Goal: Transaction & Acquisition: Purchase product/service

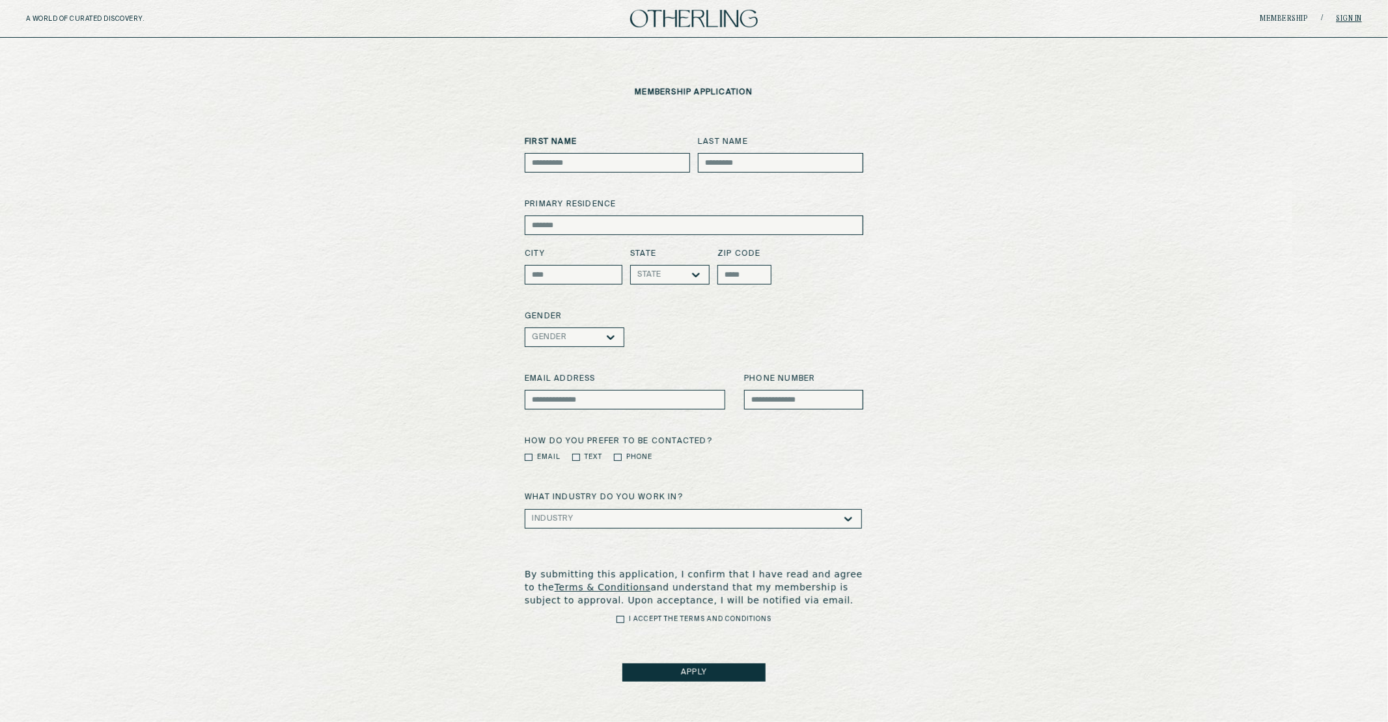
click at [1360, 17] on link "Sign in" at bounding box center [1349, 19] width 26 height 8
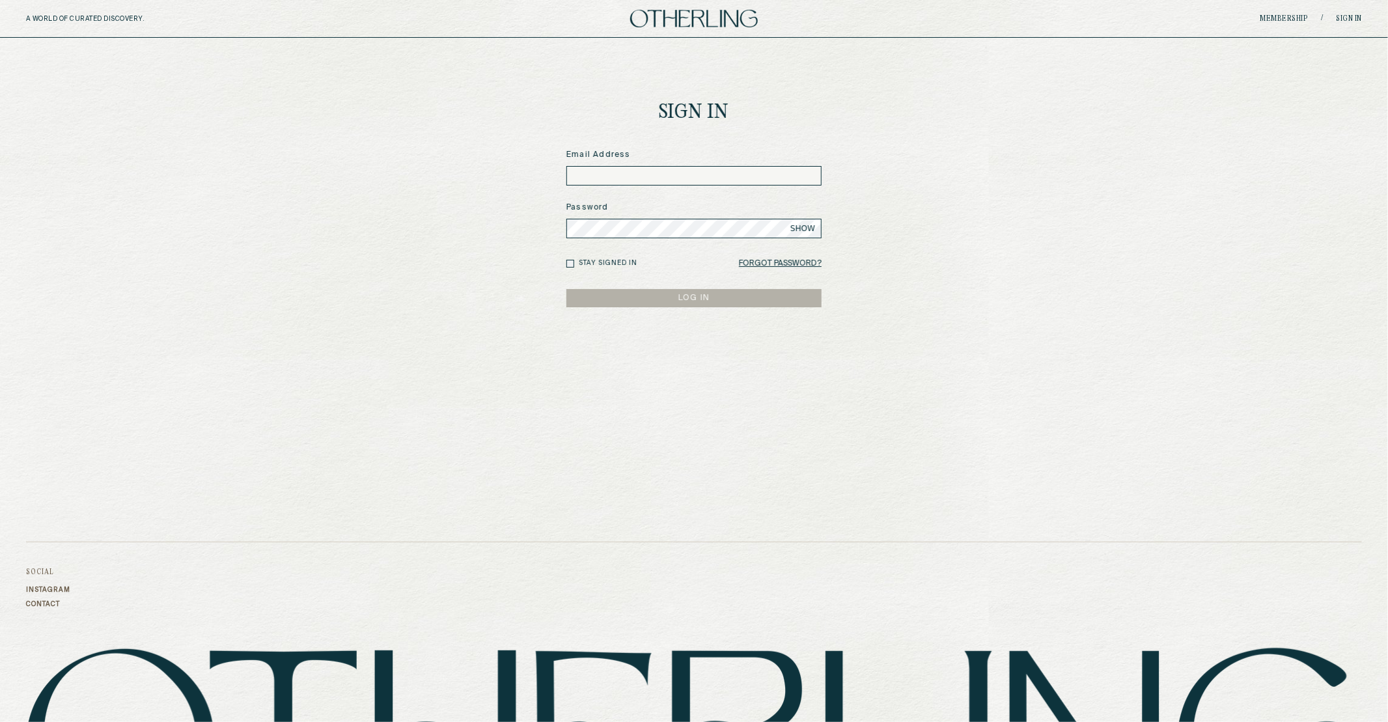
click at [603, 180] on input at bounding box center [693, 176] width 255 height 20
type input "**********"
click at [566, 289] on button "LOG IN" at bounding box center [693, 298] width 255 height 18
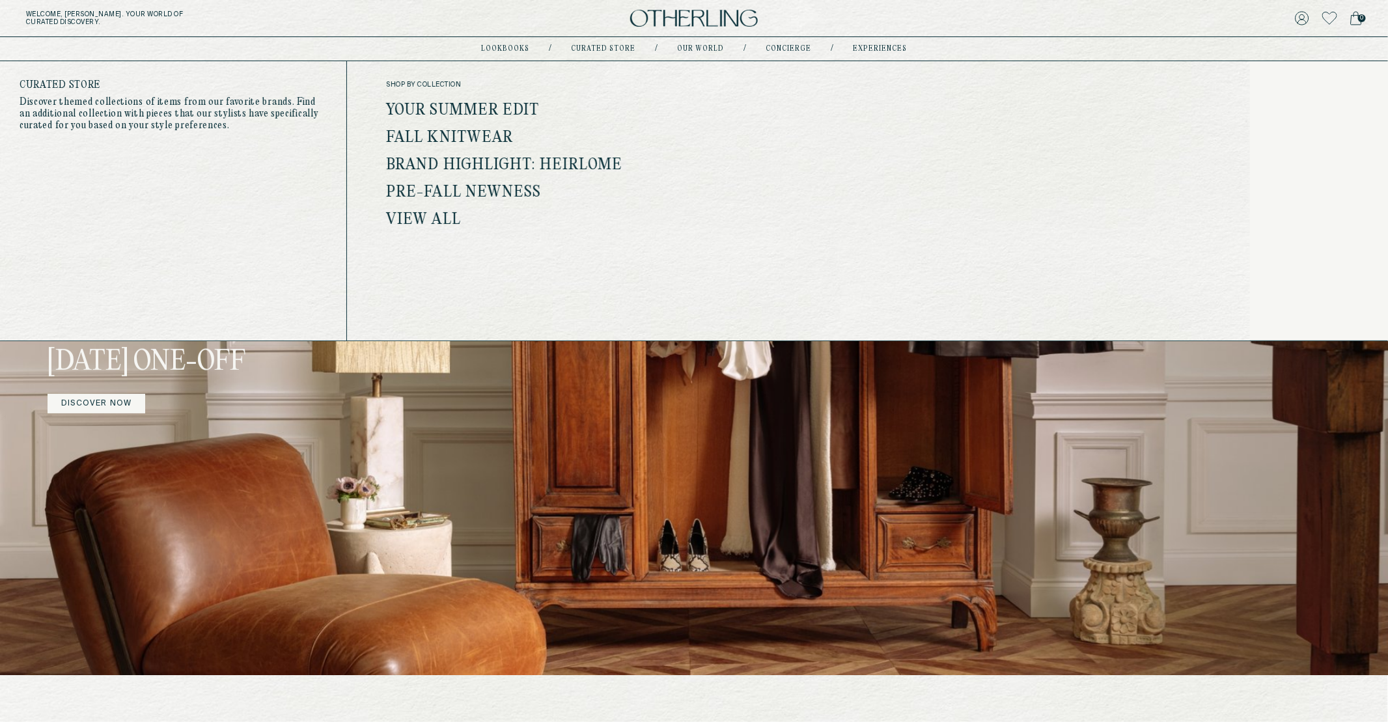
click at [467, 100] on div "shop by collection Your Summer Edit Fall Knitwear Brand Highlight: Heirlome Pre…" at bounding box center [549, 154] width 327 height 146
click at [467, 111] on link "Your Summer Edit" at bounding box center [463, 110] width 154 height 17
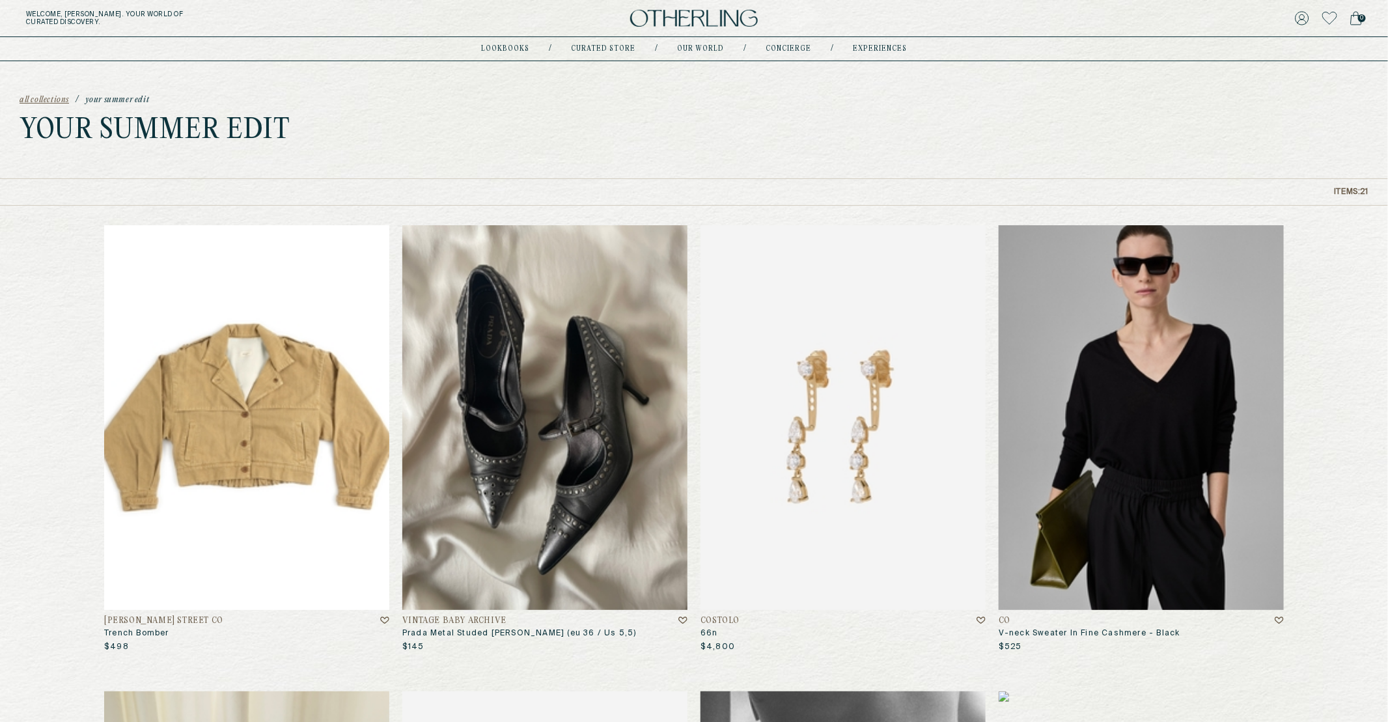
click at [233, 432] on img at bounding box center [246, 417] width 285 height 385
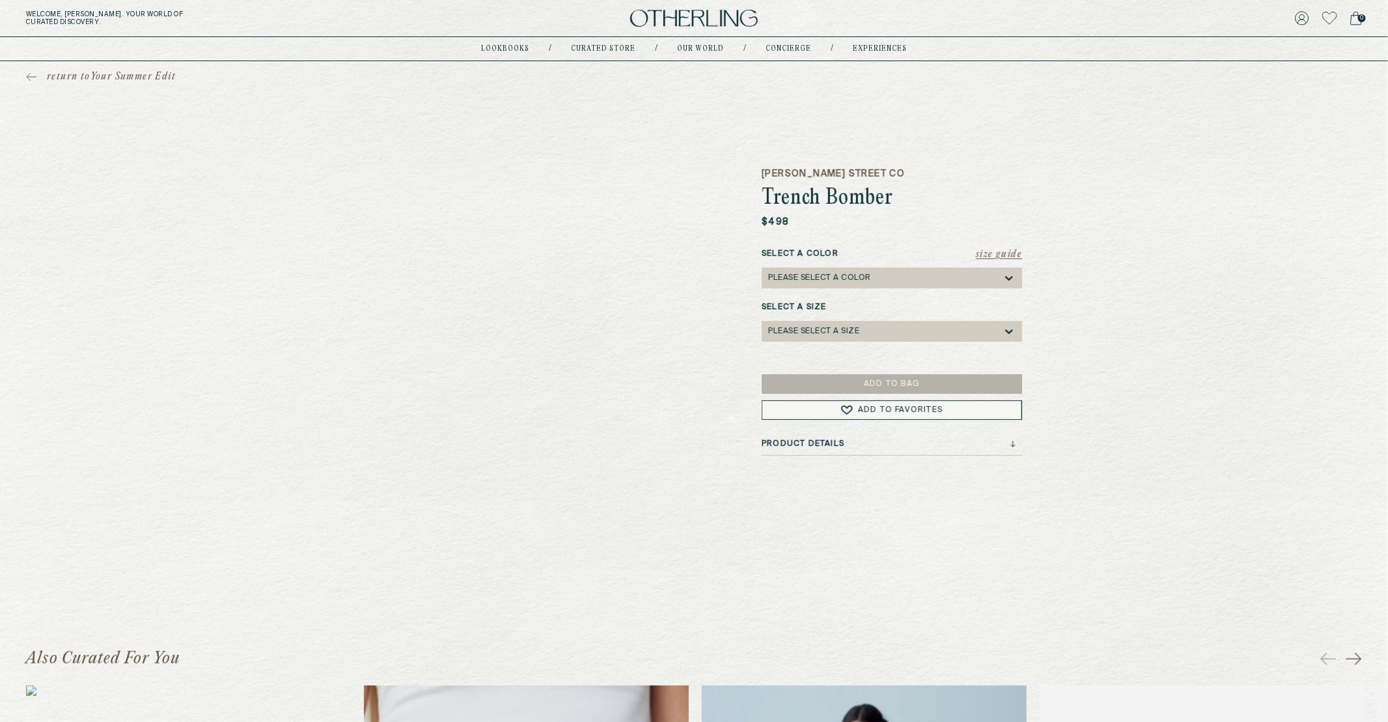
click at [962, 271] on div "Please select a Color" at bounding box center [885, 278] width 234 height 21
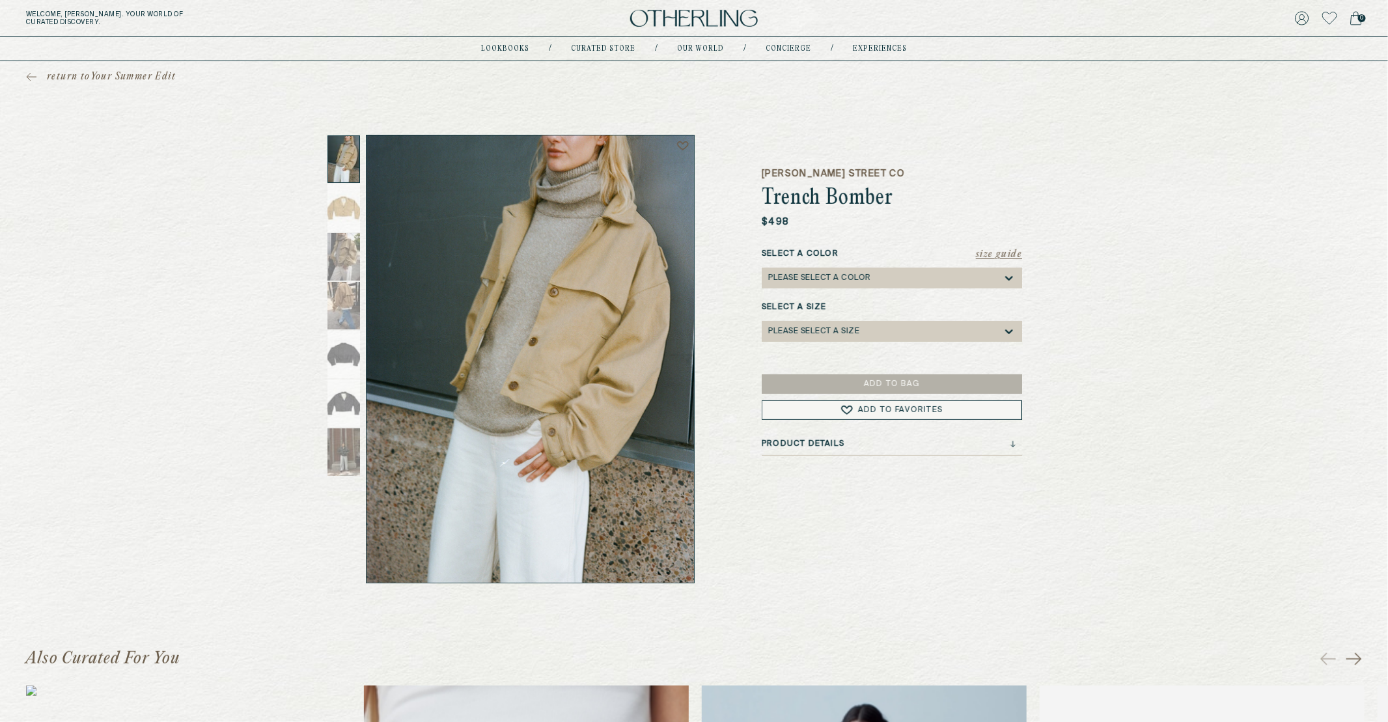
click at [1079, 294] on div "return to Your Summer Edit James Street Co Trench Bomber $498 Size Guide Select…" at bounding box center [694, 322] width 1388 height 522
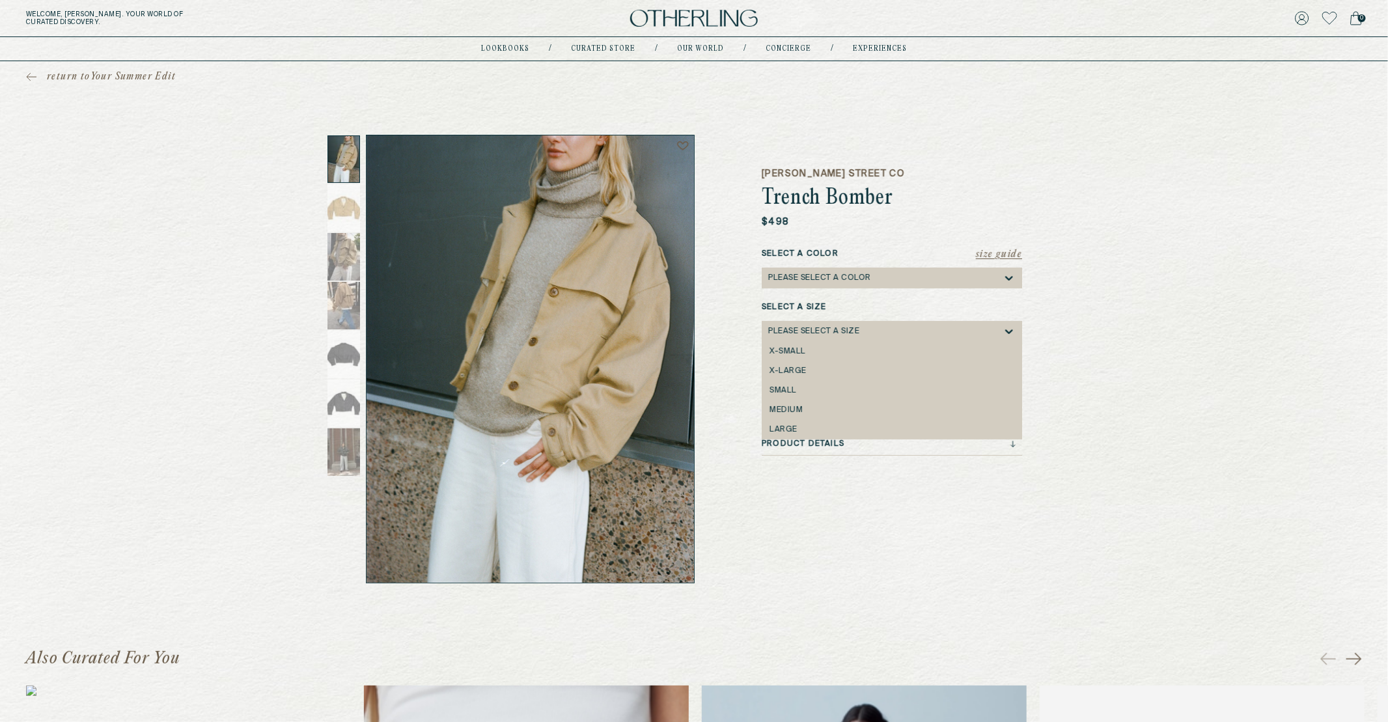
click at [989, 335] on div "Please select a Size" at bounding box center [885, 331] width 234 height 21
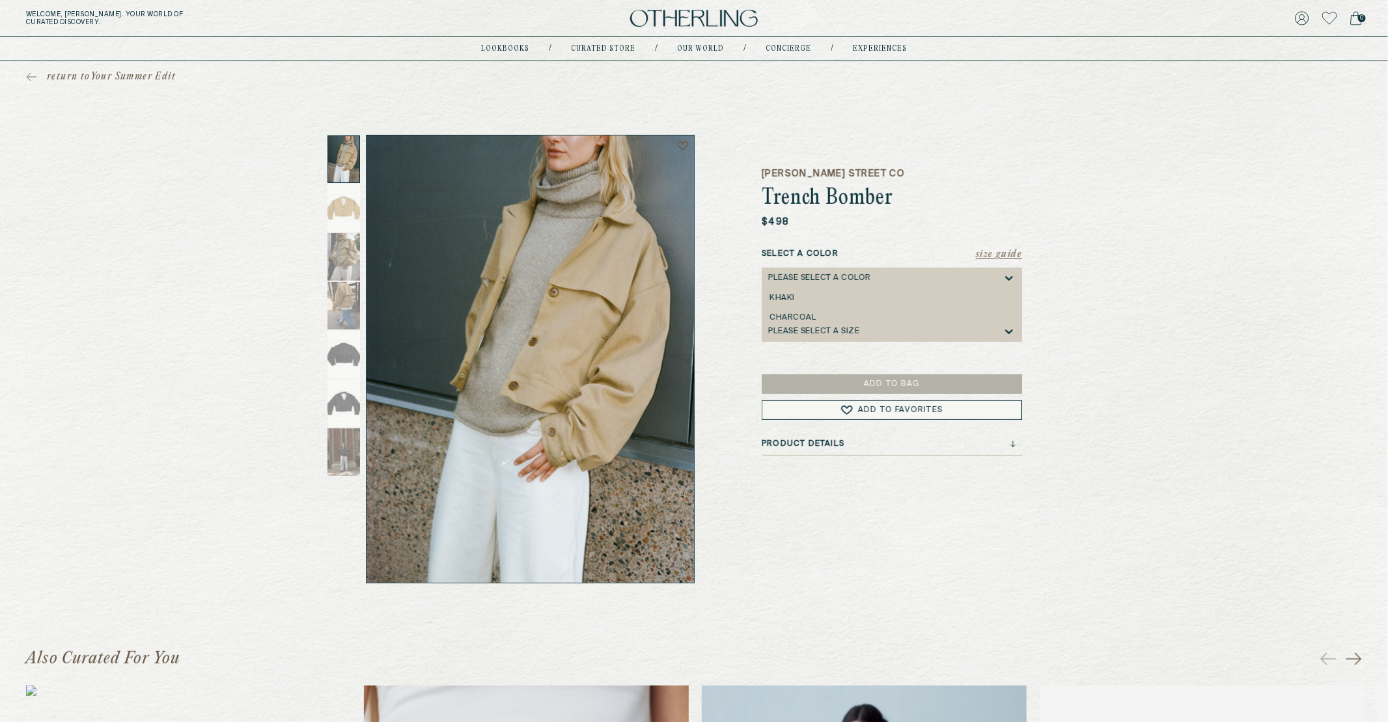
click at [963, 277] on div "Please select a Color" at bounding box center [885, 278] width 234 height 21
click at [936, 303] on div "Khaki" at bounding box center [892, 298] width 260 height 20
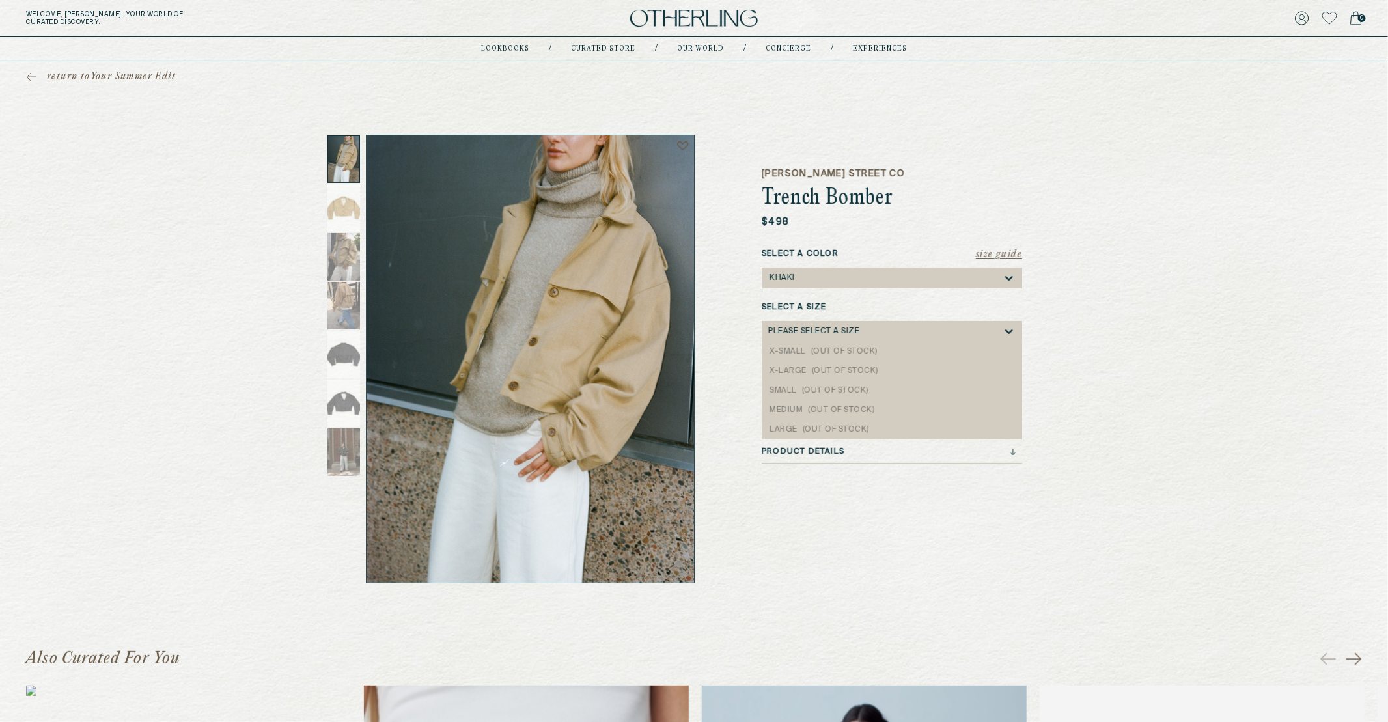
click at [936, 322] on div "Please select a Size" at bounding box center [885, 331] width 234 height 21
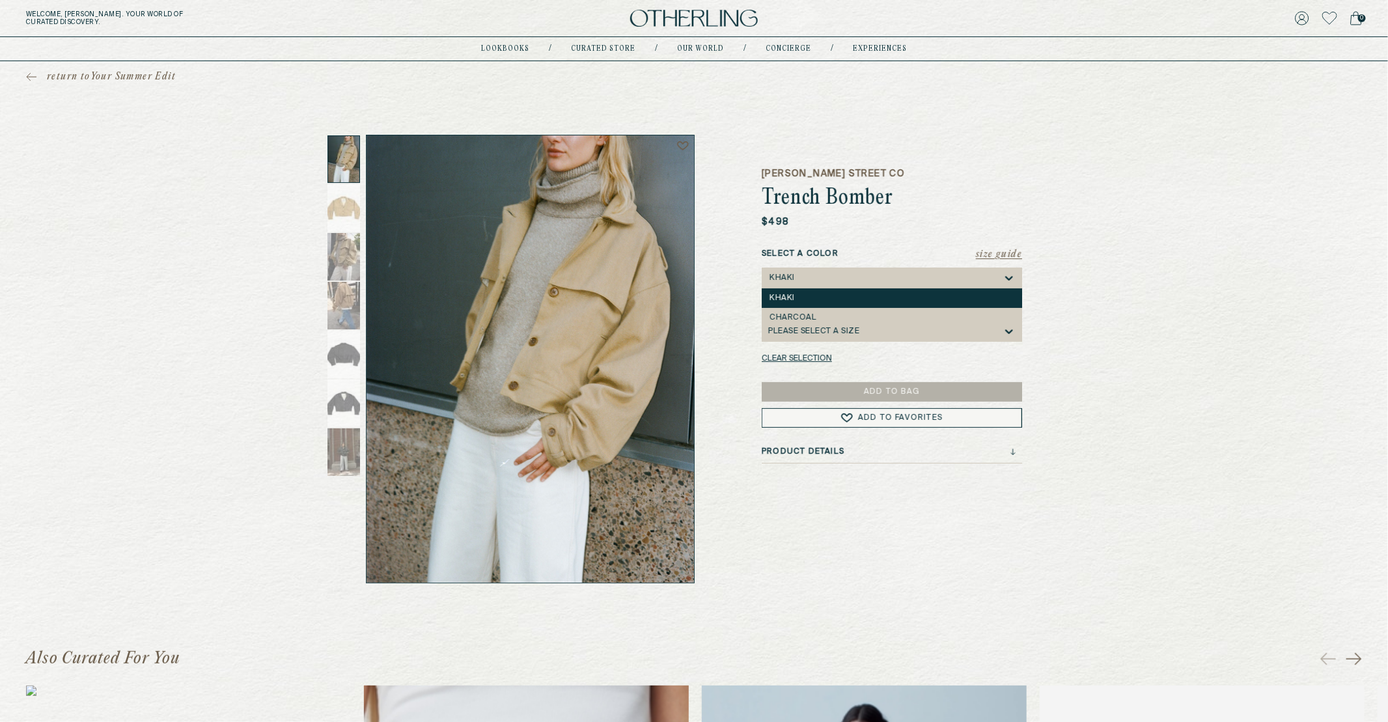
click at [911, 282] on div "Khaki" at bounding box center [885, 278] width 234 height 21
click at [910, 313] on div "Charcoal" at bounding box center [891, 317] width 245 height 9
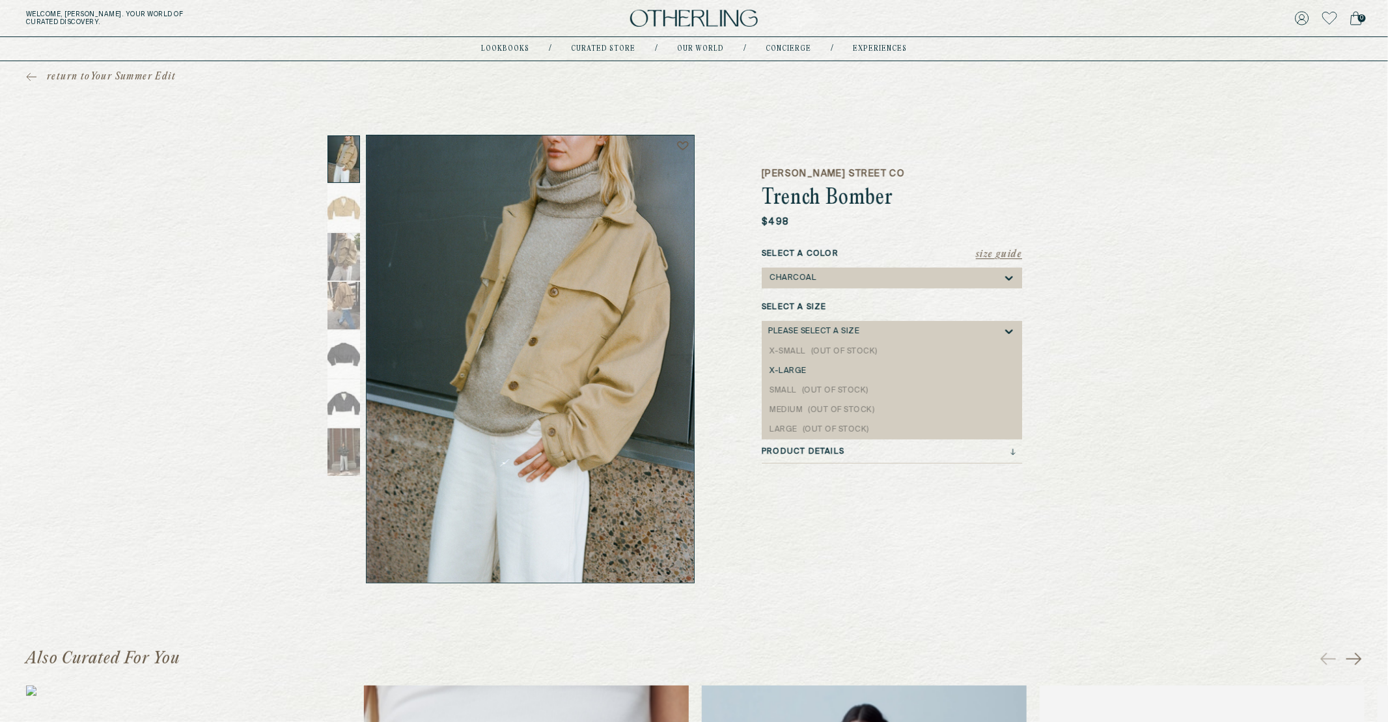
click at [909, 338] on div "Please select a Size" at bounding box center [885, 331] width 234 height 21
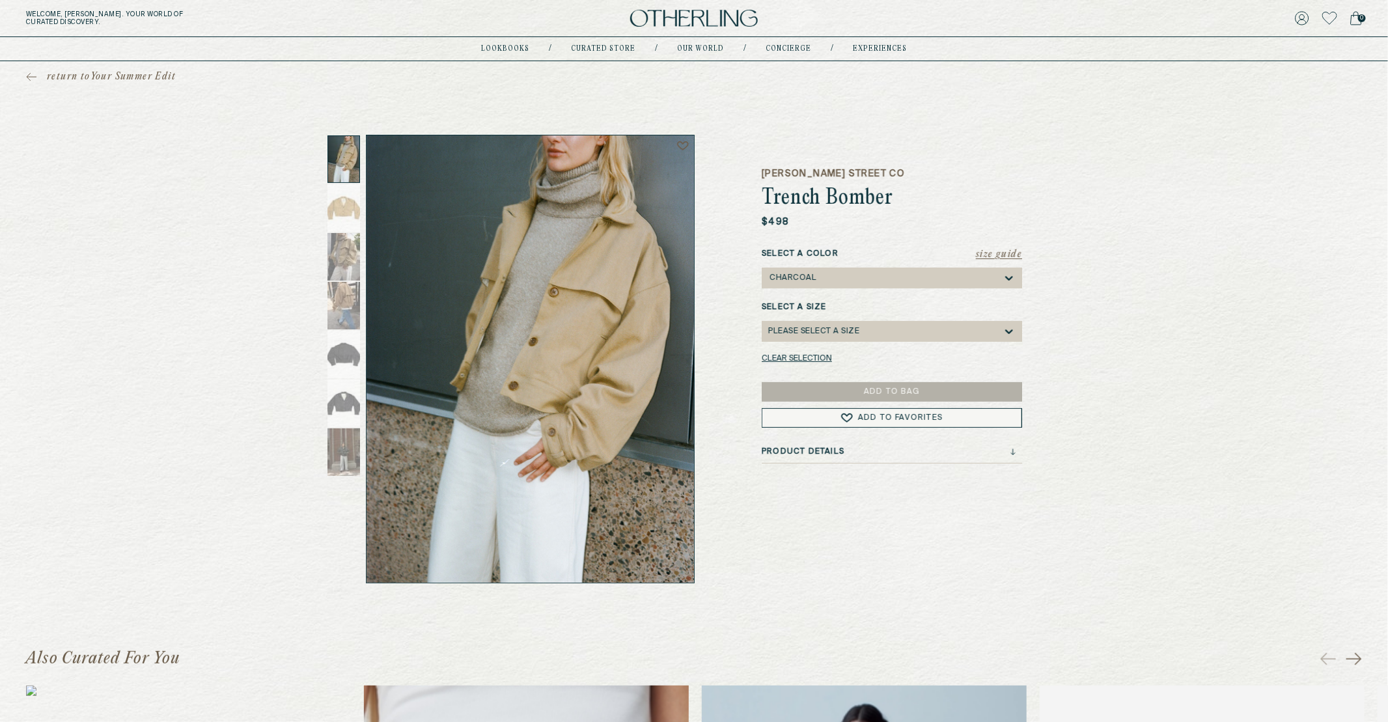
click at [1044, 383] on div "return to Your Summer Edit James Street Co Trench Bomber $498 Size Guide Select…" at bounding box center [694, 322] width 1388 height 522
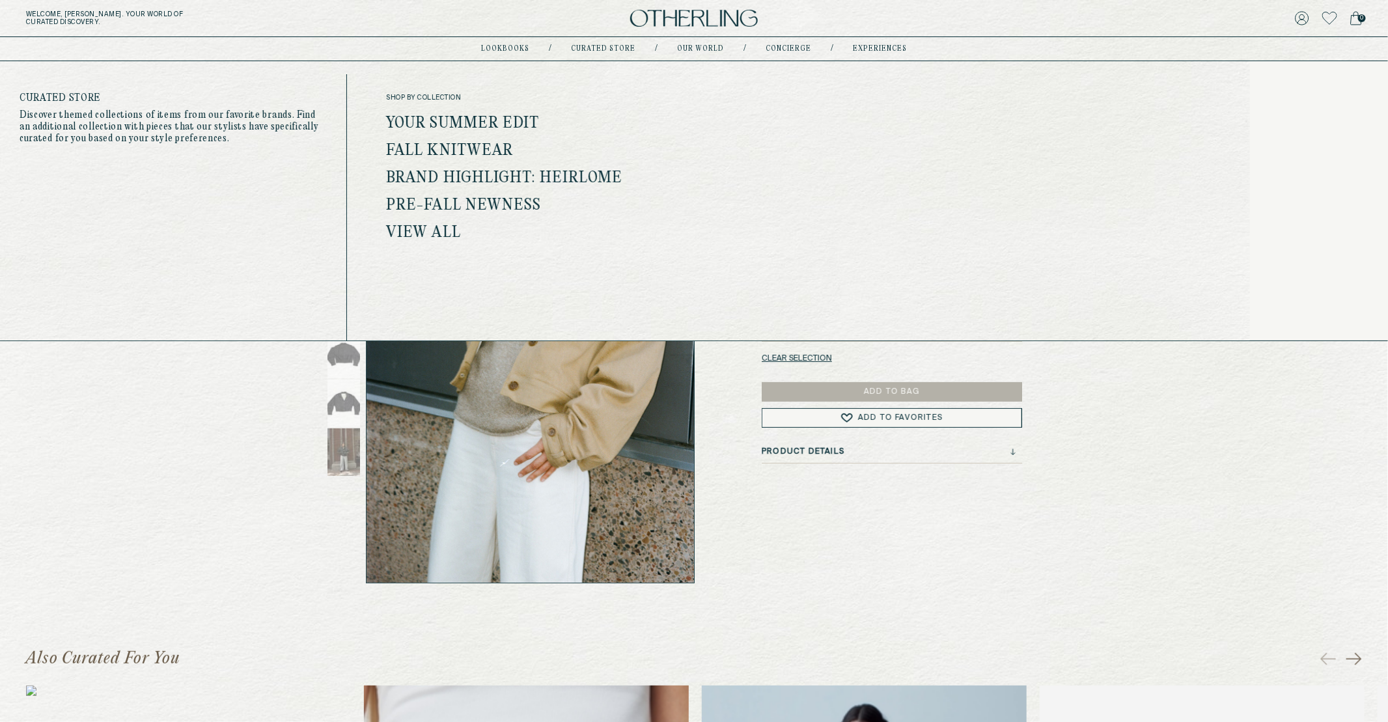
click at [595, 50] on link "Curated store" at bounding box center [603, 49] width 64 height 7
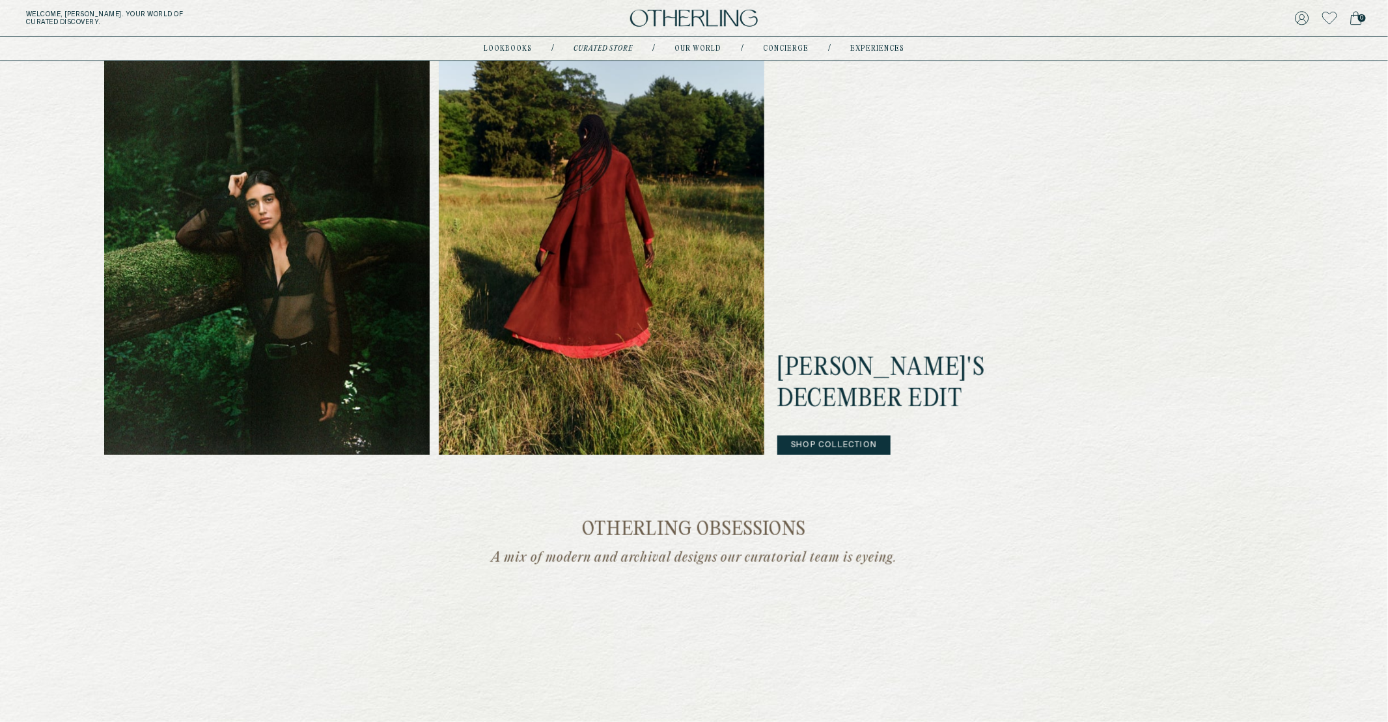
scroll to position [511, 0]
